Goal: Navigation & Orientation: Find specific page/section

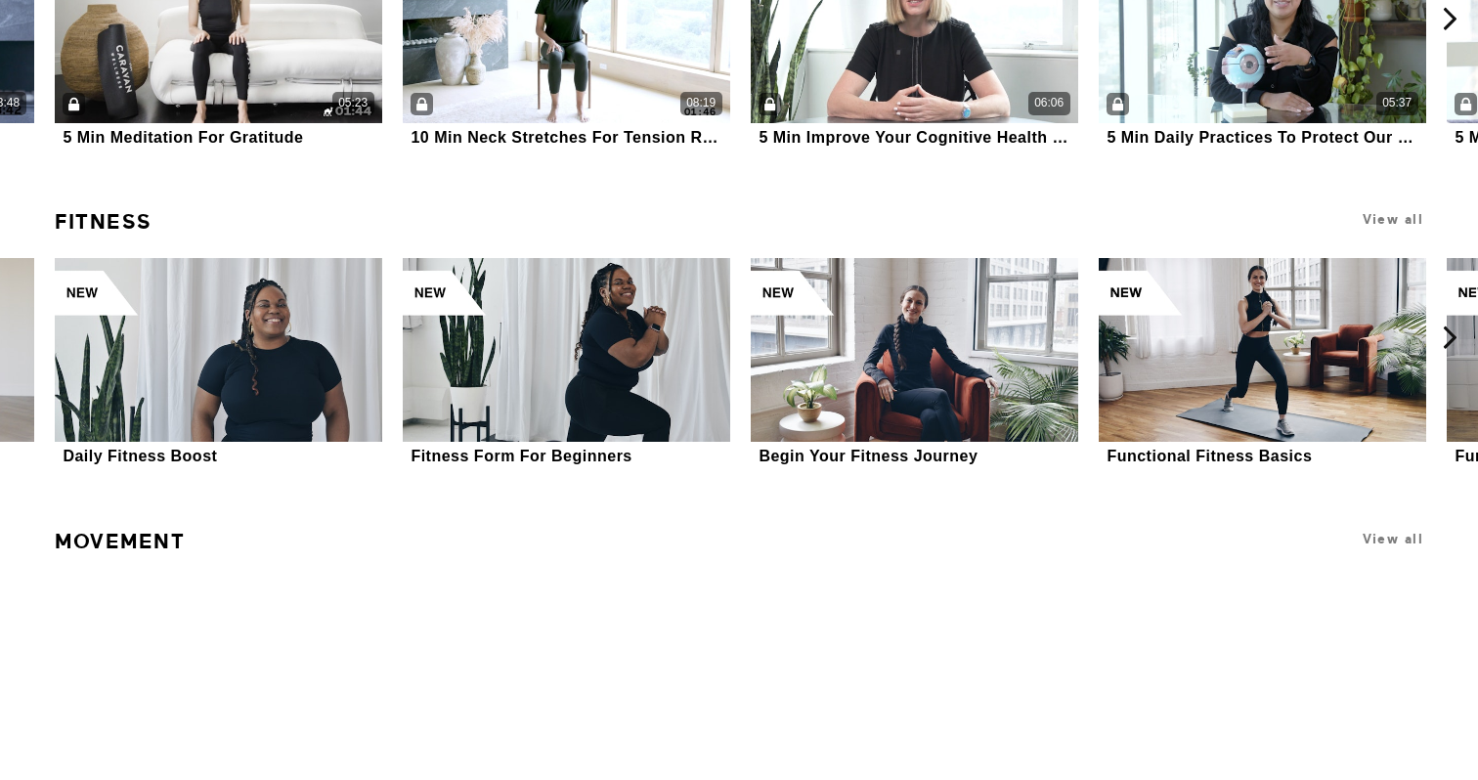
scroll to position [6242, 0]
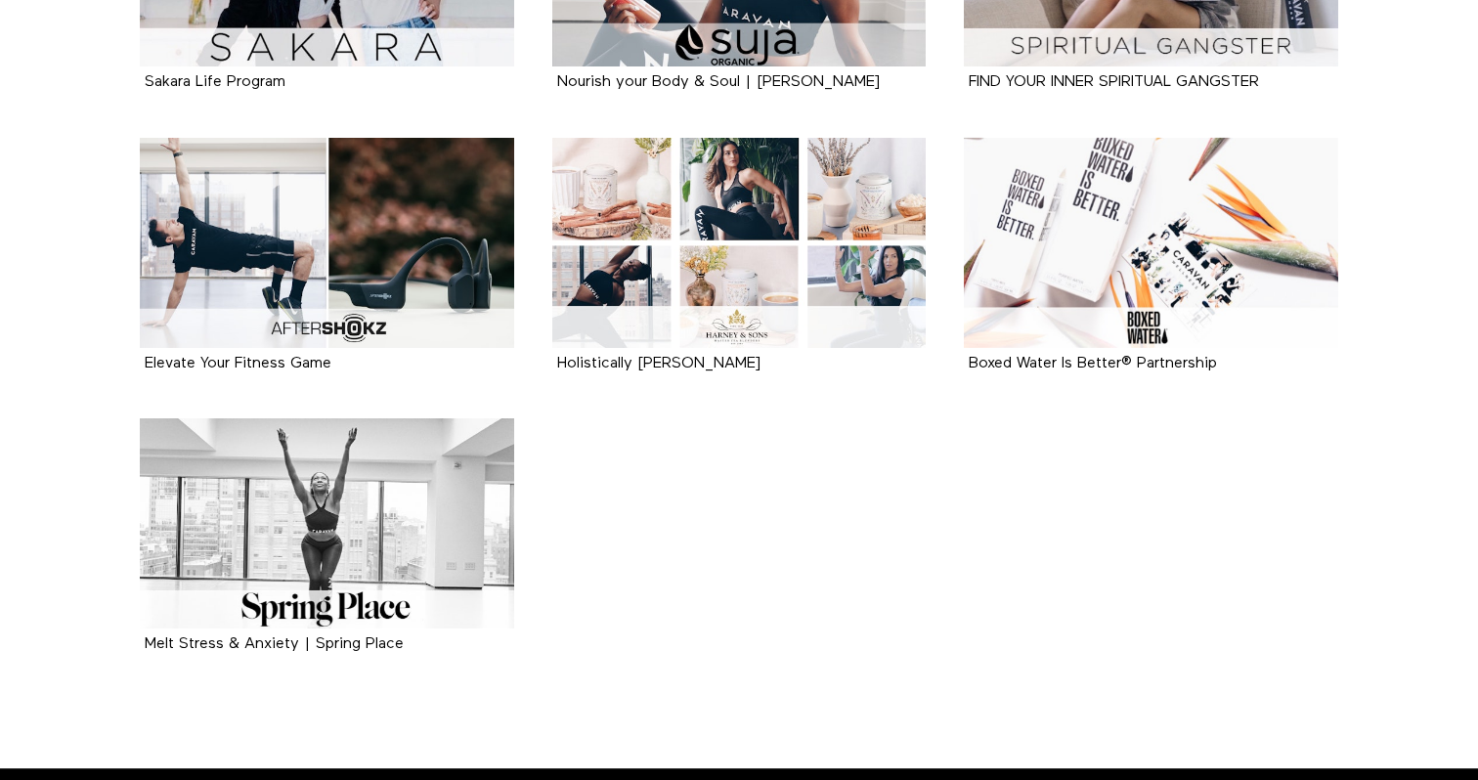
scroll to position [884, 0]
